Goal: Entertainment & Leisure: Browse casually

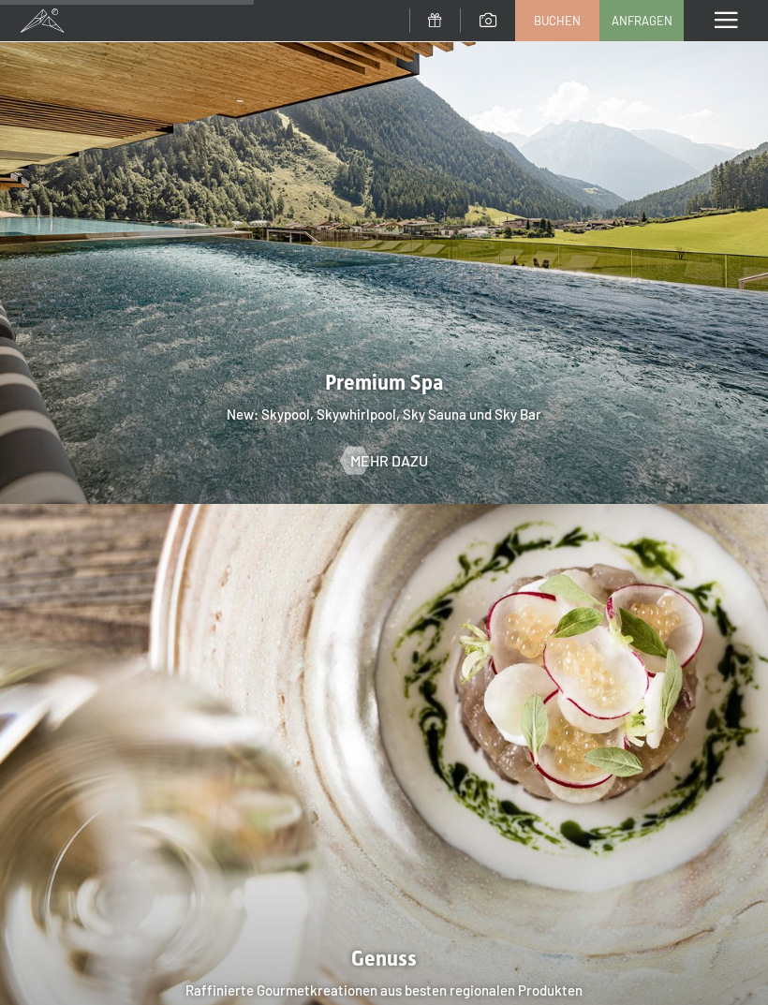
scroll to position [2255, 0]
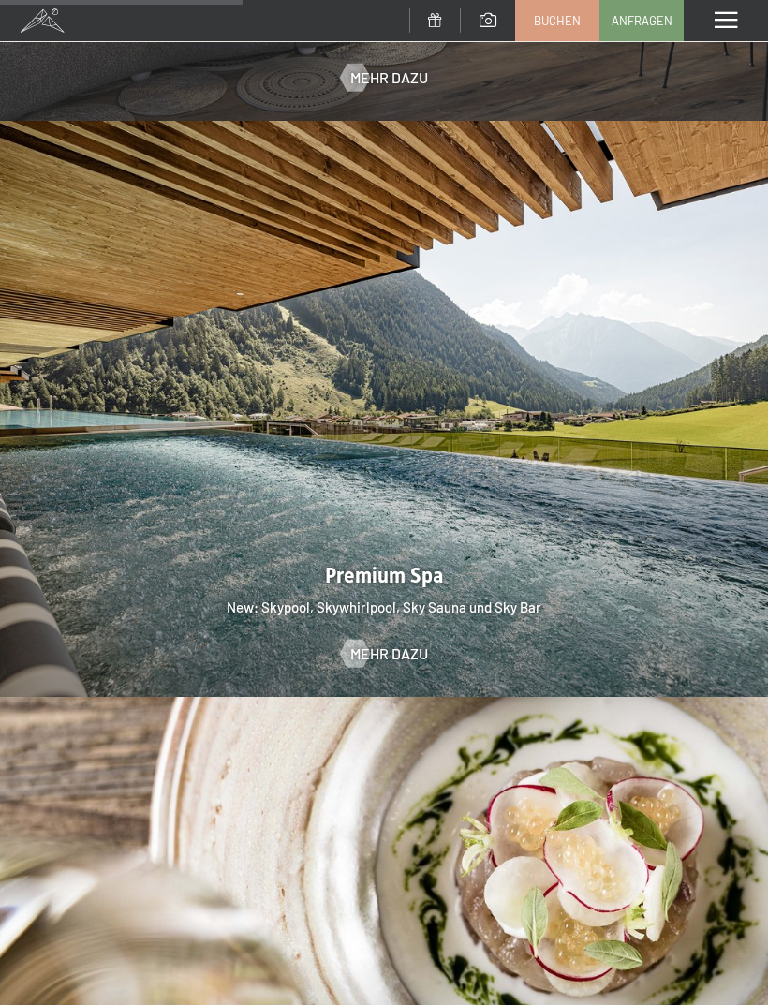
click at [714, 37] on div "Menü" at bounding box center [725, 20] width 84 height 41
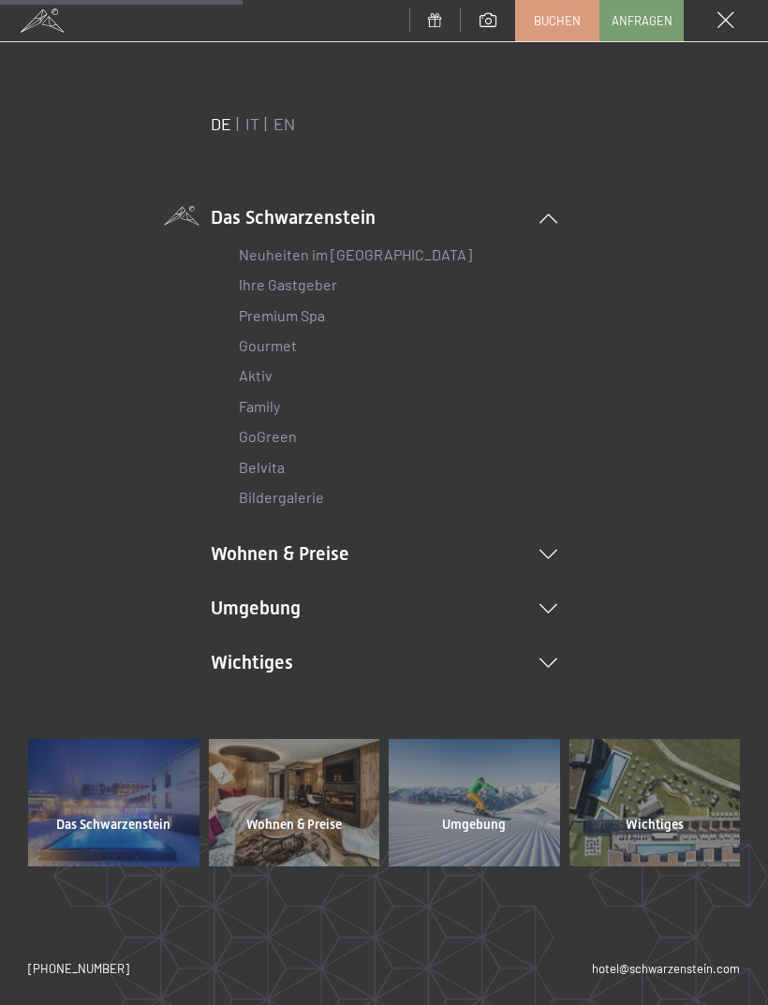
click at [301, 495] on link "Bildergalerie" at bounding box center [281, 497] width 85 height 18
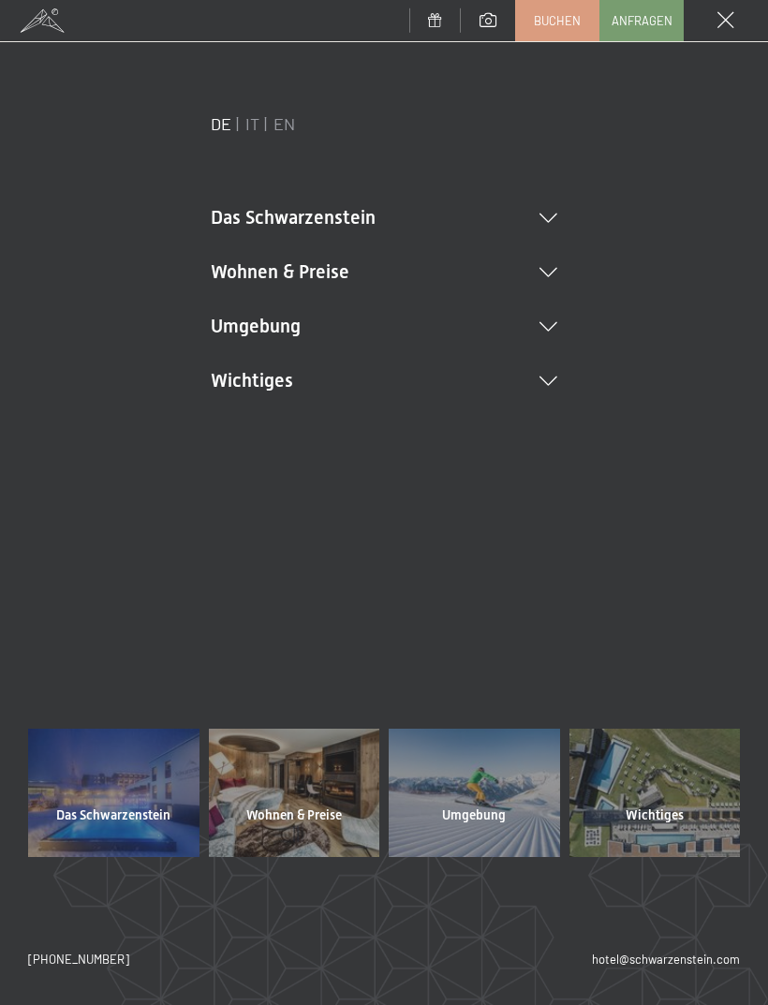
scroll to position [0, 0]
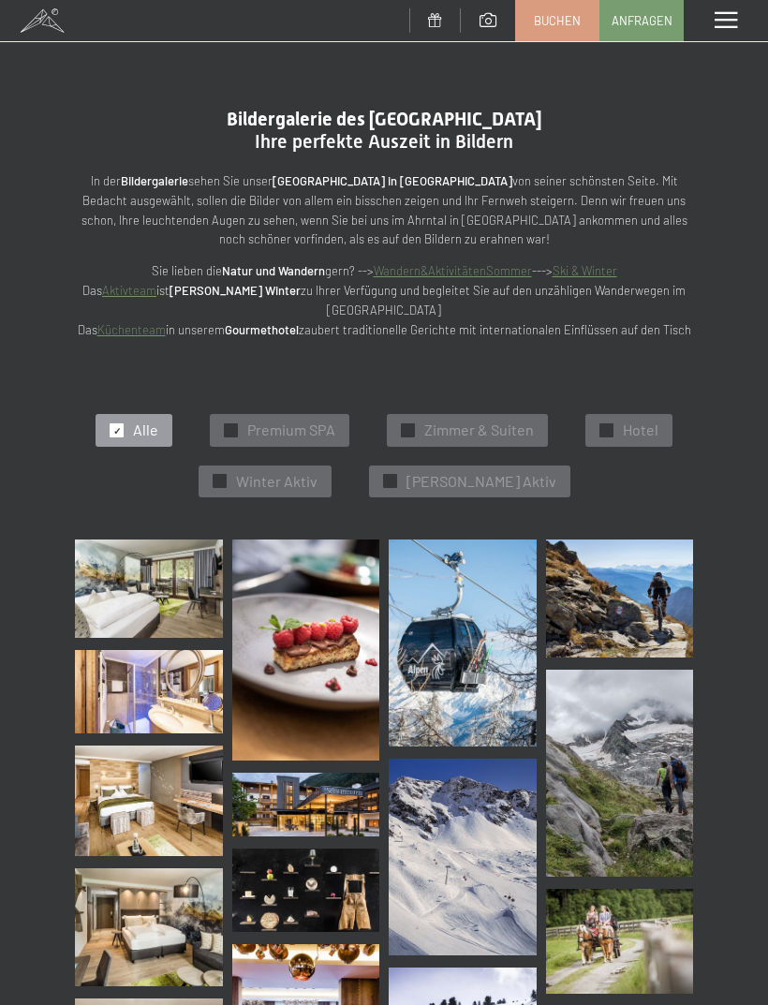
click at [104, 595] on img at bounding box center [149, 588] width 148 height 98
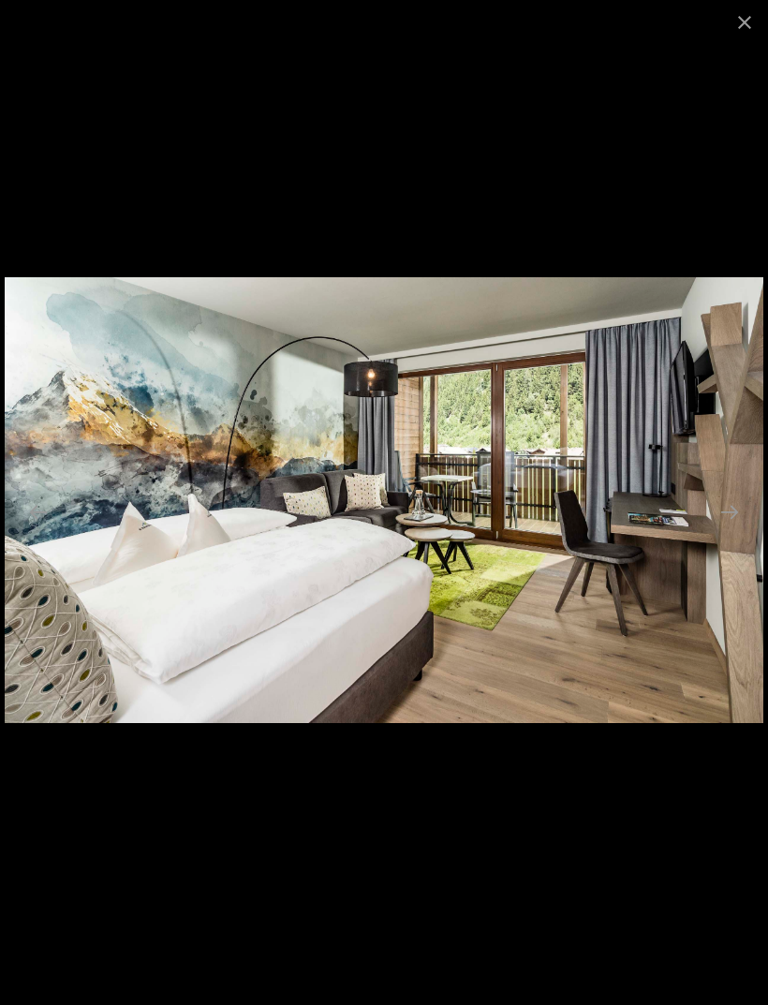
click at [728, 513] on button "Next slide" at bounding box center [729, 511] width 39 height 37
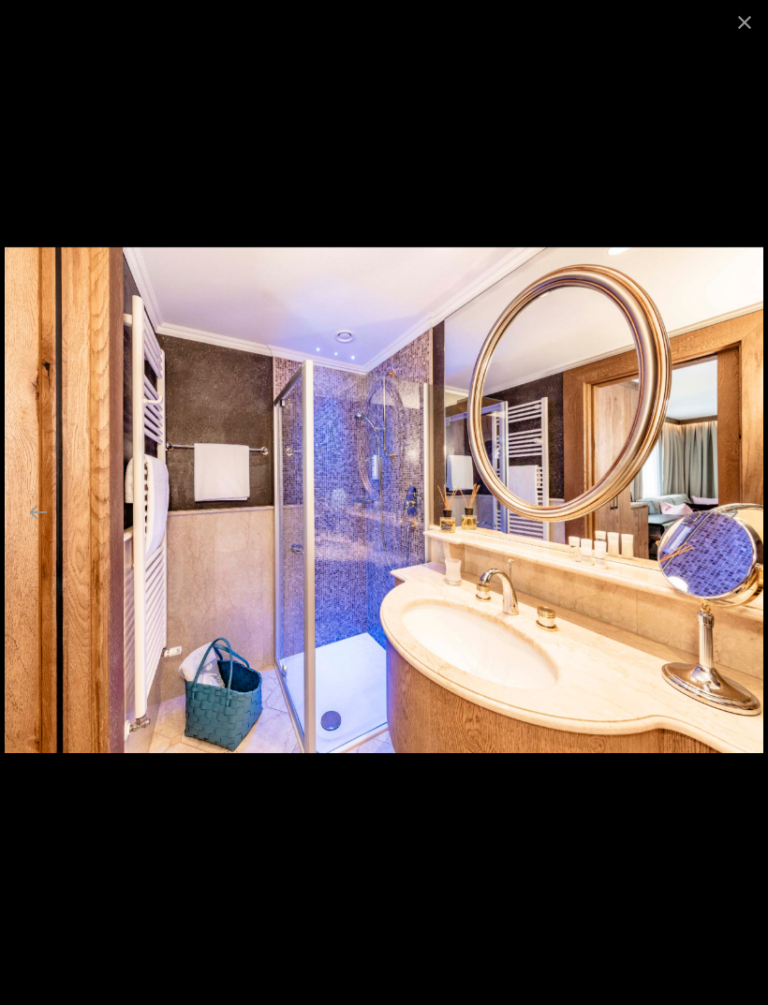
click at [733, 514] on button "Next slide" at bounding box center [729, 511] width 39 height 37
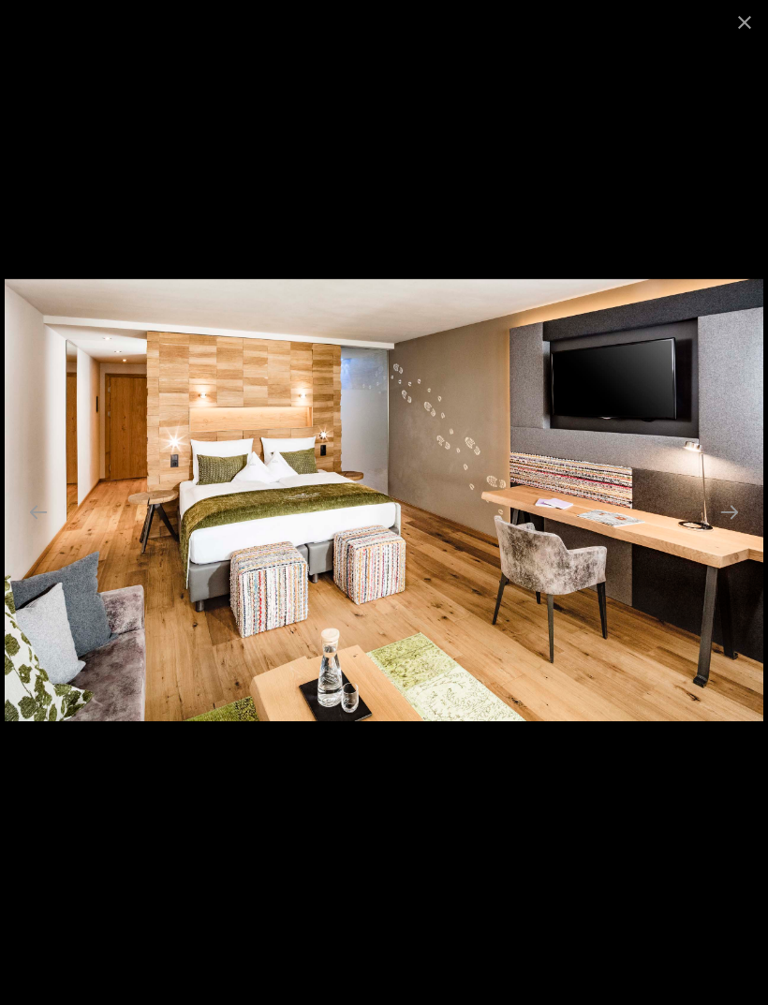
click at [730, 517] on button "Next slide" at bounding box center [729, 511] width 39 height 37
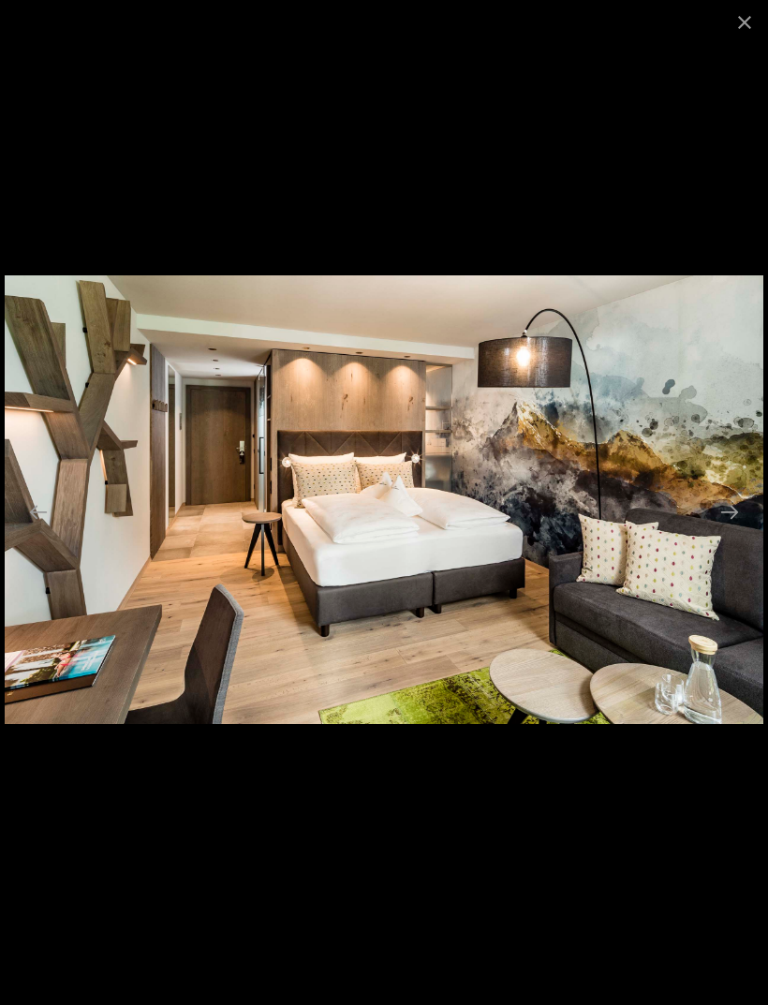
click at [727, 519] on button "Next slide" at bounding box center [729, 511] width 39 height 37
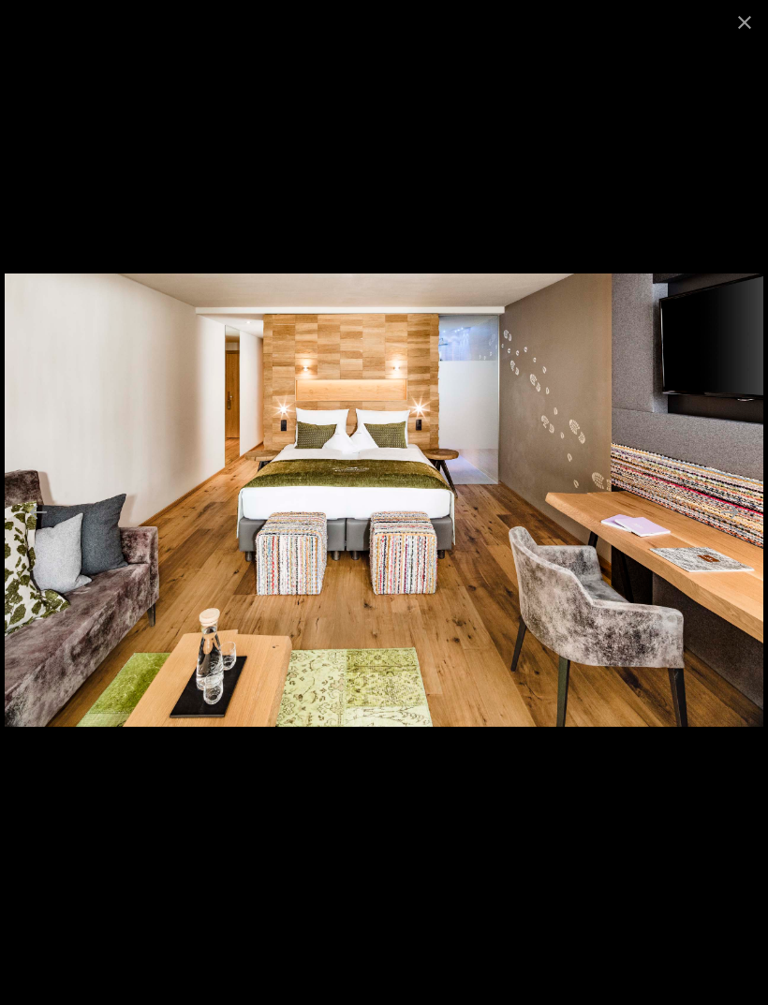
click at [726, 520] on button "Next slide" at bounding box center [729, 511] width 39 height 37
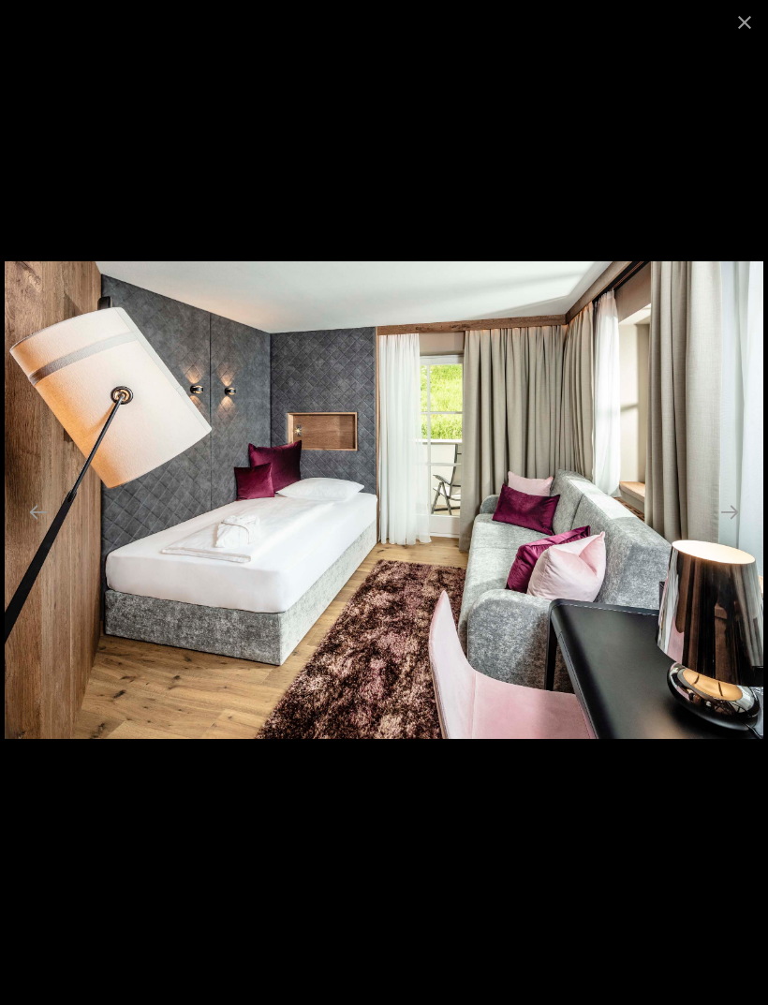
click at [724, 520] on button "Next slide" at bounding box center [729, 511] width 39 height 37
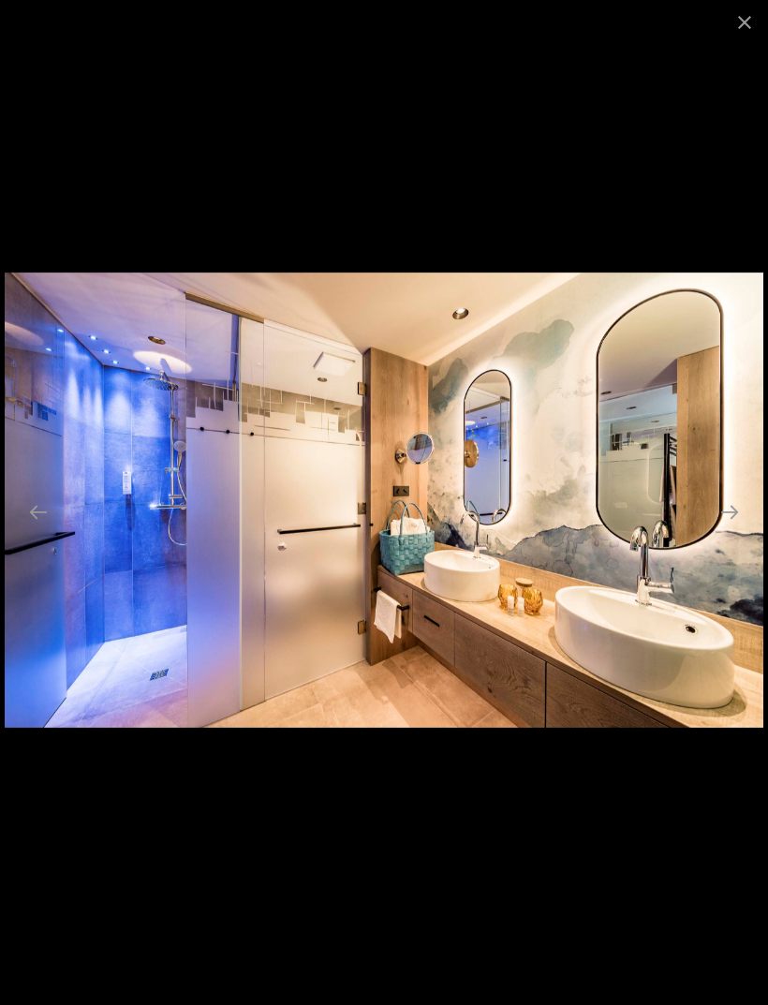
click at [722, 521] on button "Next slide" at bounding box center [729, 511] width 39 height 37
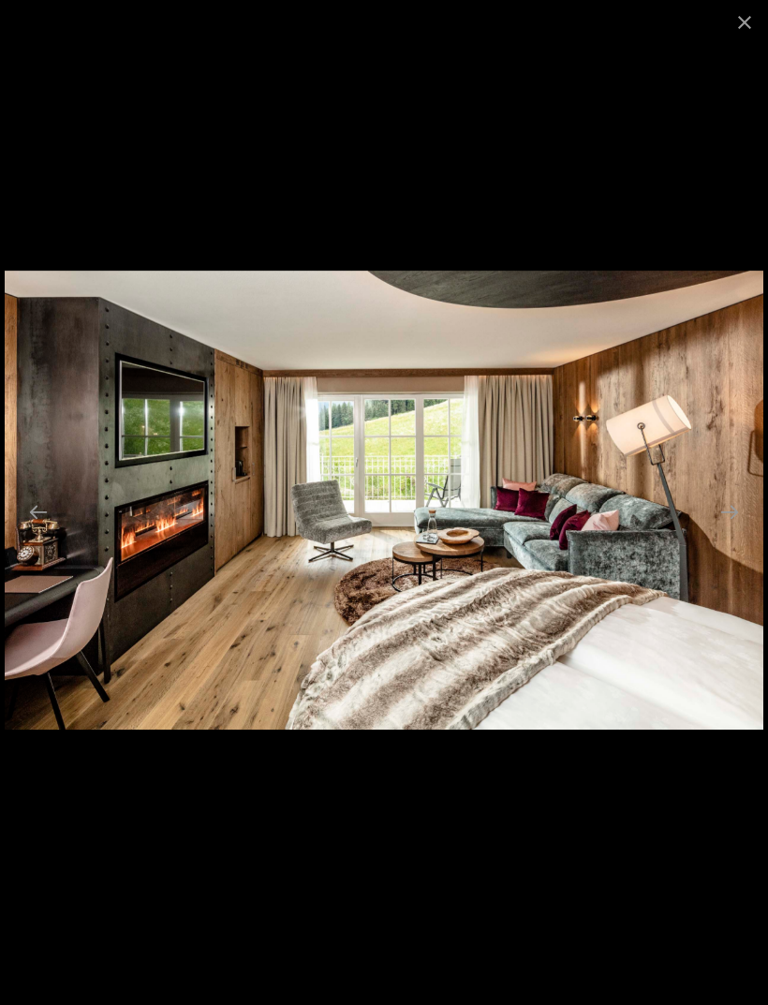
click at [721, 519] on button "Next slide" at bounding box center [729, 511] width 39 height 37
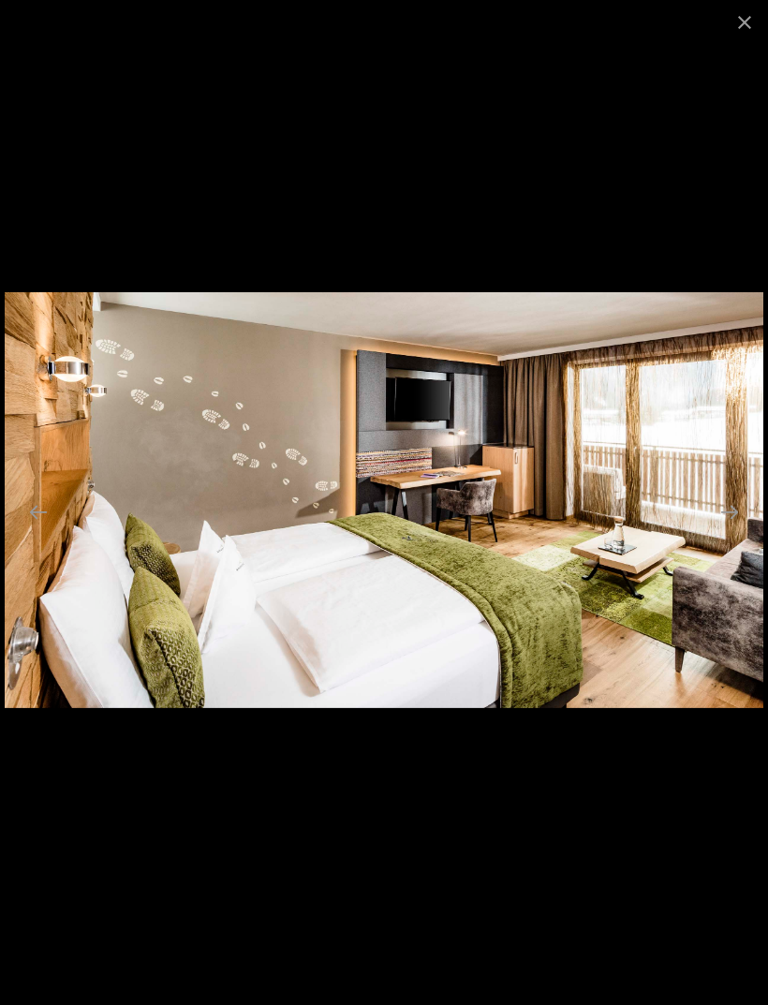
click at [721, 519] on button "Next slide" at bounding box center [729, 511] width 39 height 37
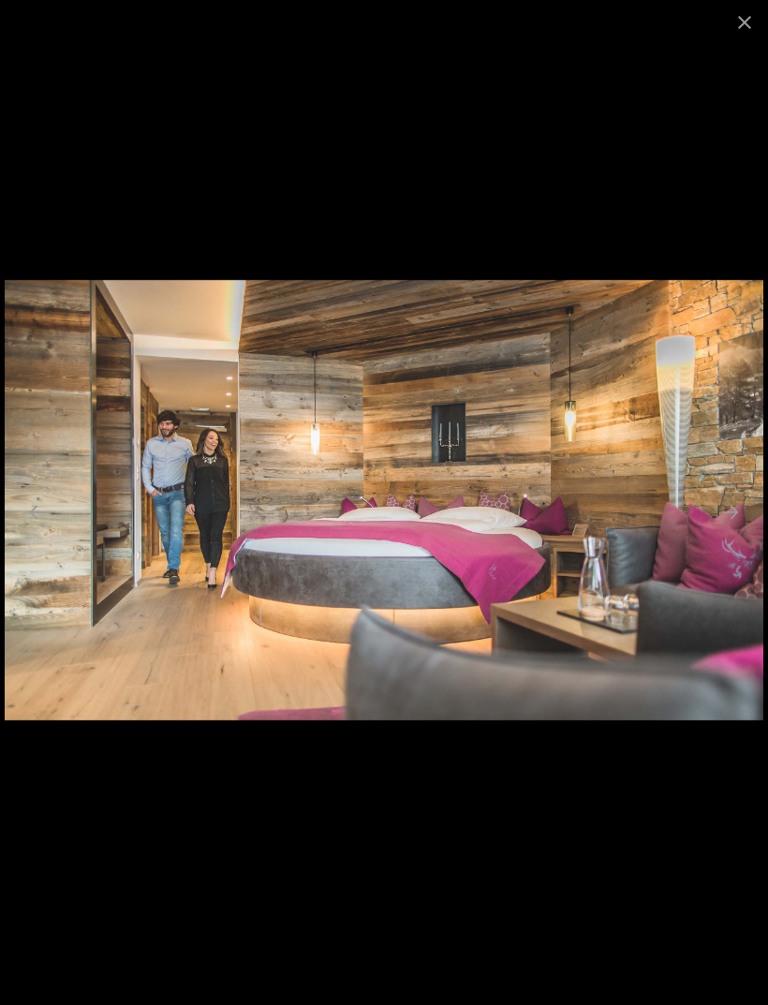
click at [717, 519] on button "Next slide" at bounding box center [729, 511] width 39 height 37
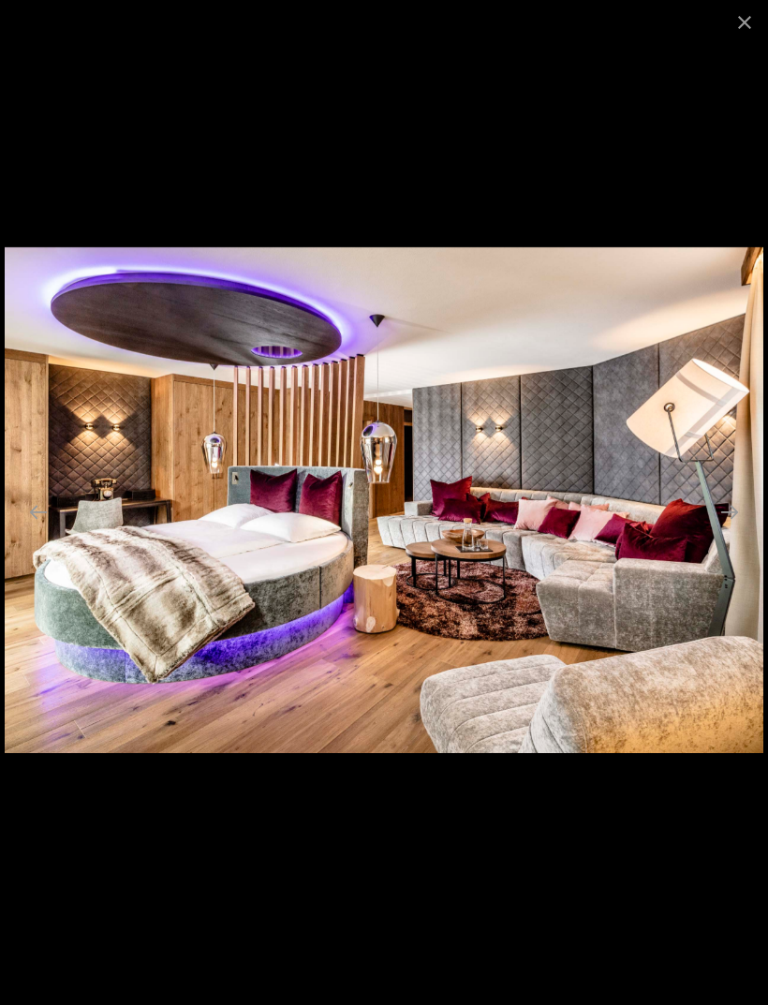
click at [715, 521] on button "Next slide" at bounding box center [729, 511] width 39 height 37
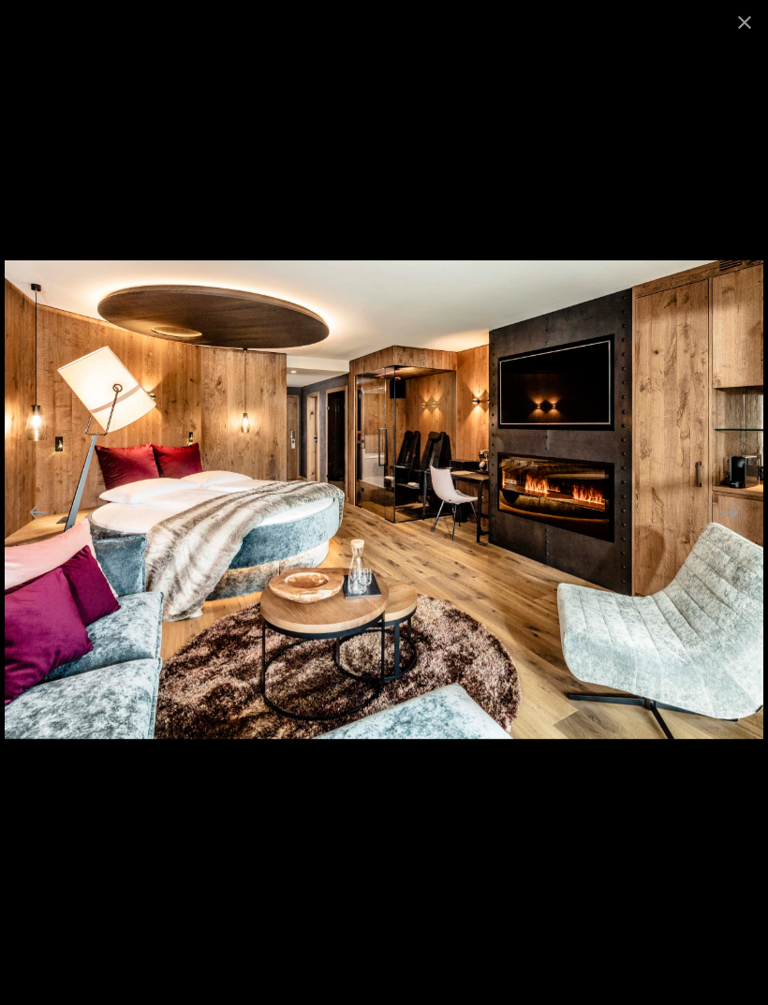
click at [731, 21] on button "Close gallery" at bounding box center [744, 22] width 47 height 44
